Goal: Download file/media

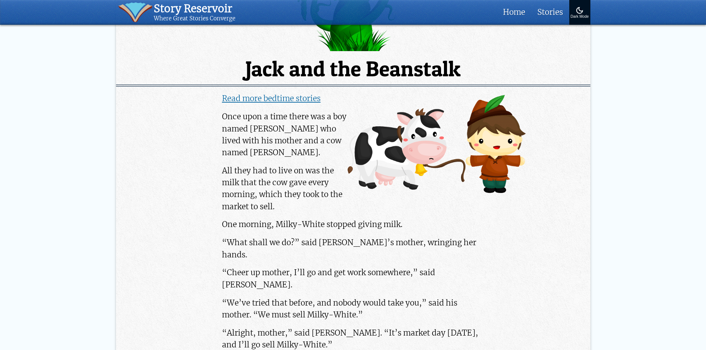
scroll to position [297, 0]
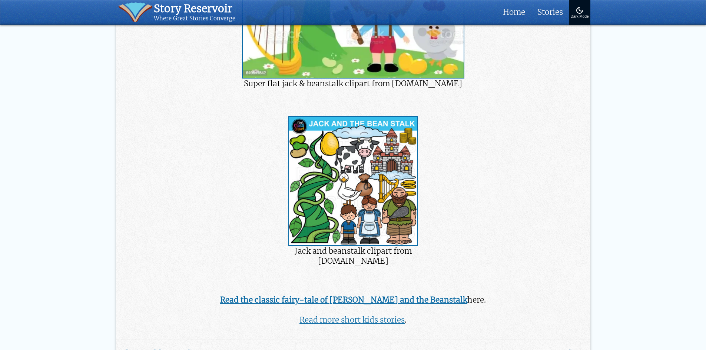
scroll to position [1358, 0]
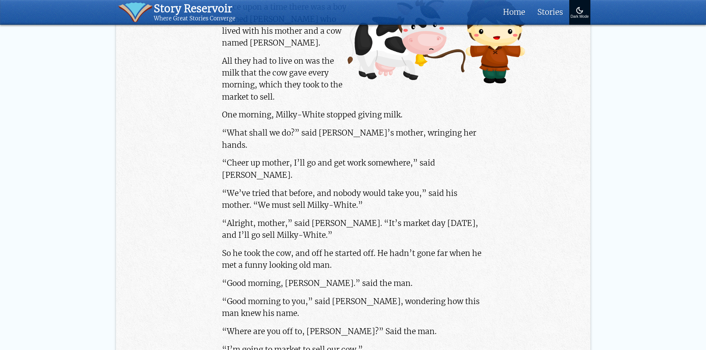
scroll to position [482, 0]
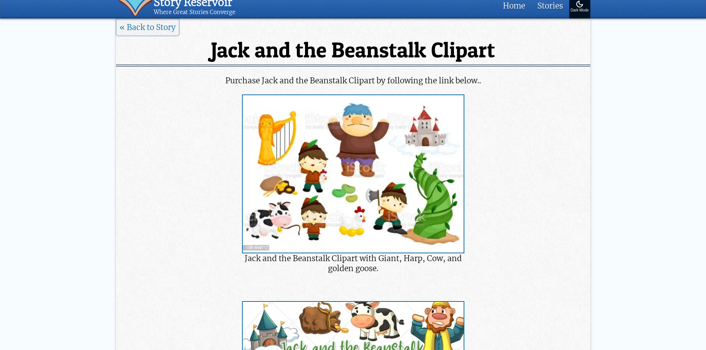
scroll to position [148, 0]
